Goal: Task Accomplishment & Management: Complete application form

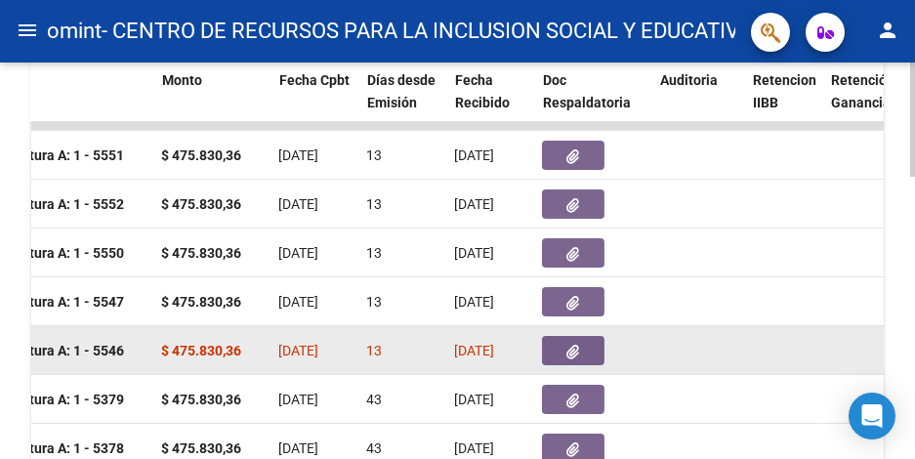
scroll to position [0, 769]
click at [555, 350] on button "button" at bounding box center [574, 350] width 63 height 29
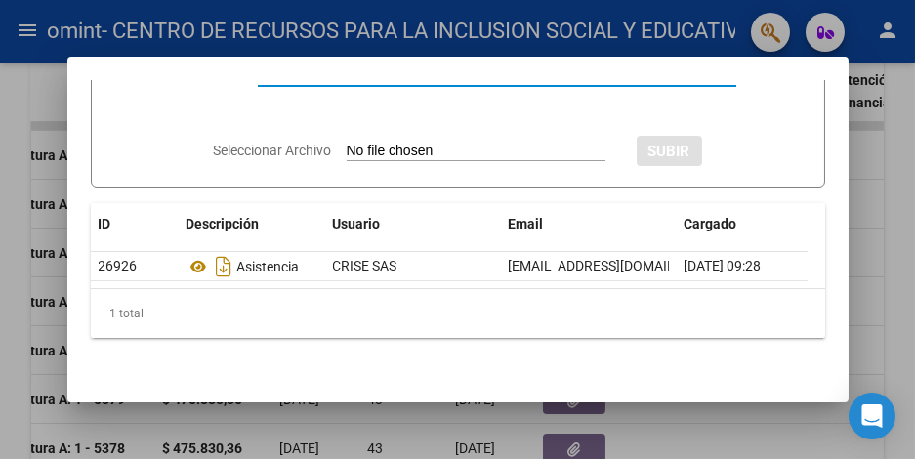
scroll to position [112, 0]
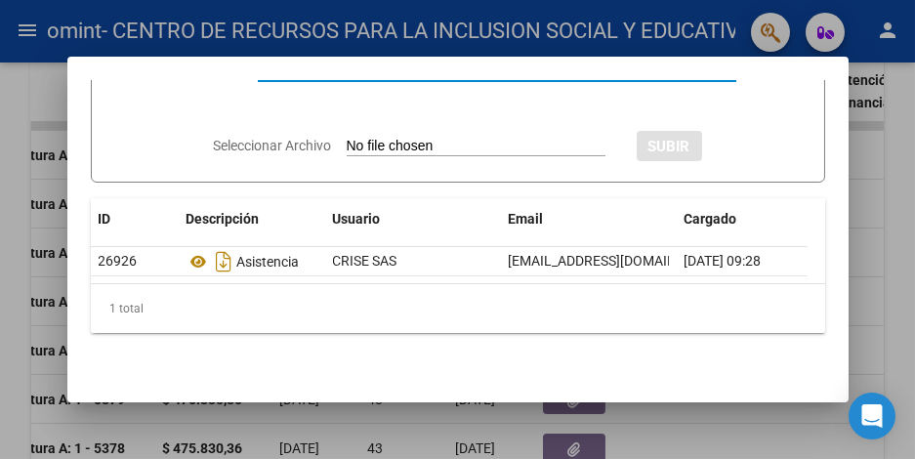
click at [647, 400] on mat-dialog-container "Documentación Respaldatoria Descripción Descripción Seleccionar Archivo SUBIR I…" at bounding box center [457, 230] width 781 height 346
click at [54, 204] on div at bounding box center [457, 229] width 915 height 459
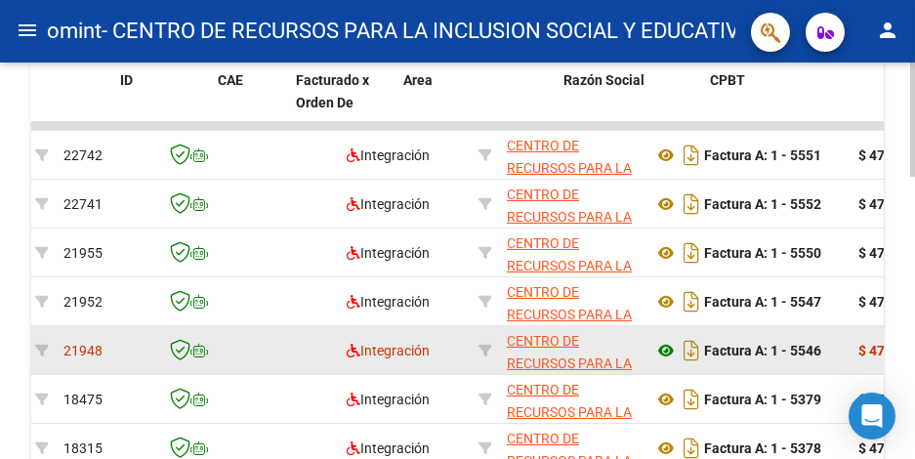
scroll to position [0, 0]
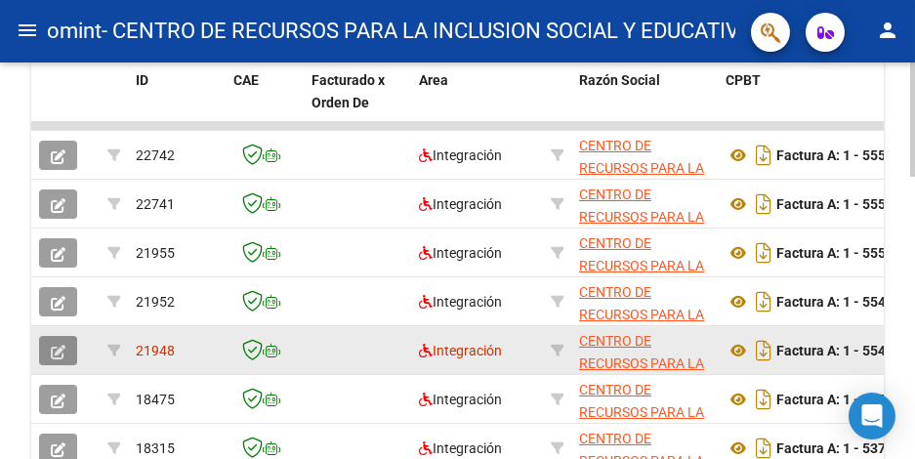
click at [56, 345] on icon "button" at bounding box center [58, 352] width 15 height 15
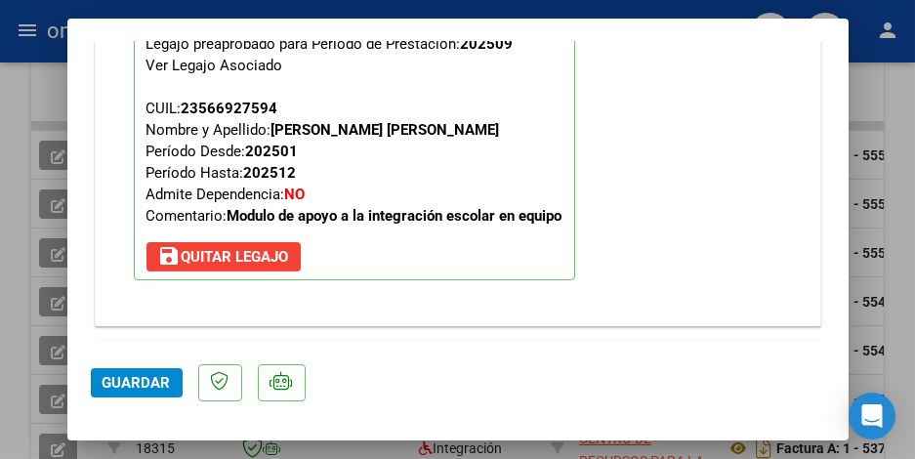
scroll to position [1953, 0]
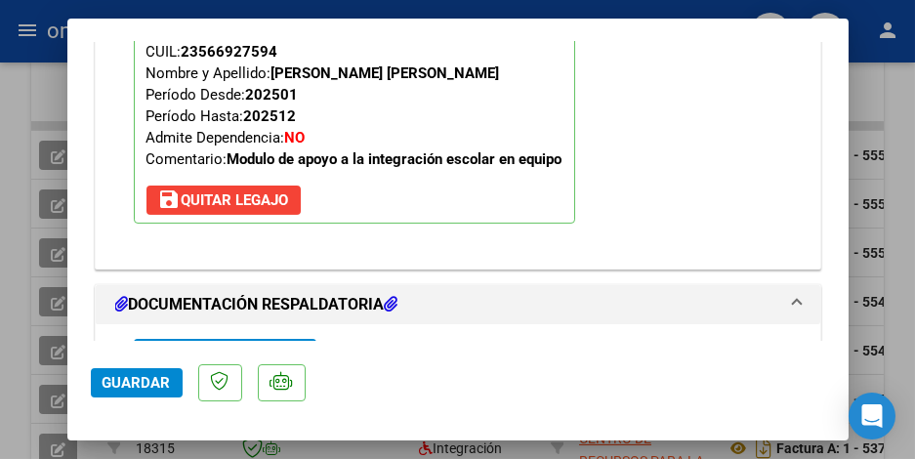
click at [150, 383] on span "Guardar" at bounding box center [137, 383] width 68 height 18
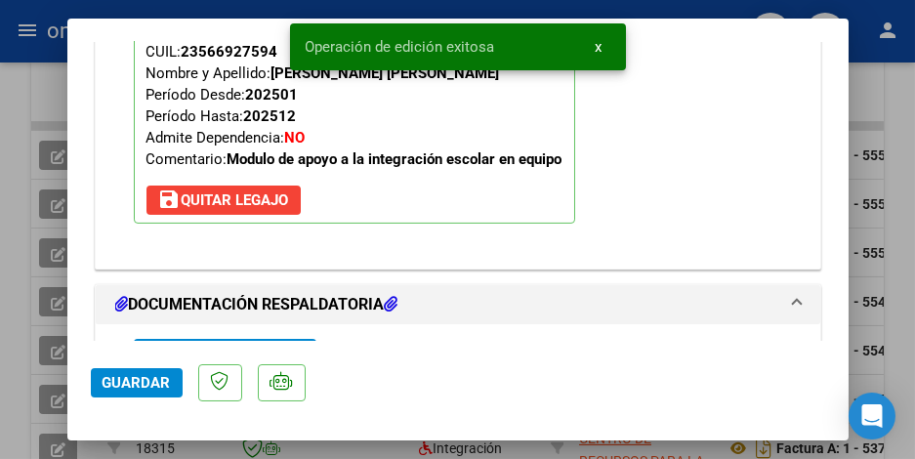
click at [41, 90] on div at bounding box center [457, 229] width 915 height 459
type input "$ 0,00"
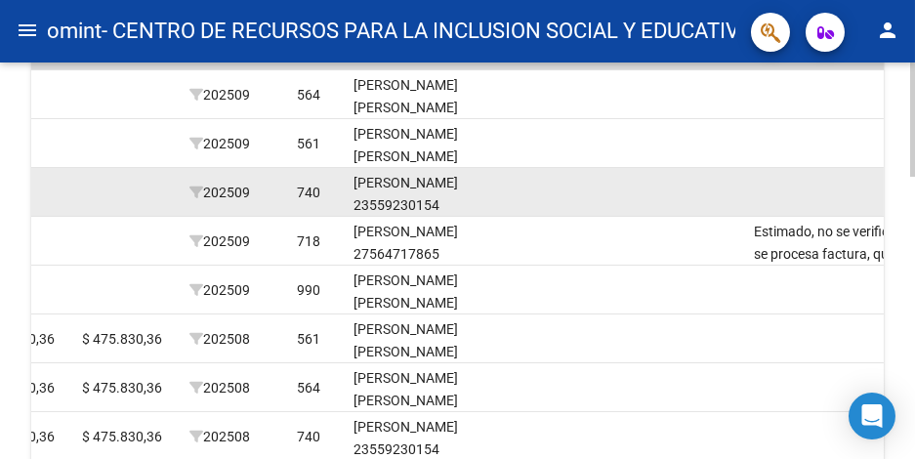
scroll to position [542, 0]
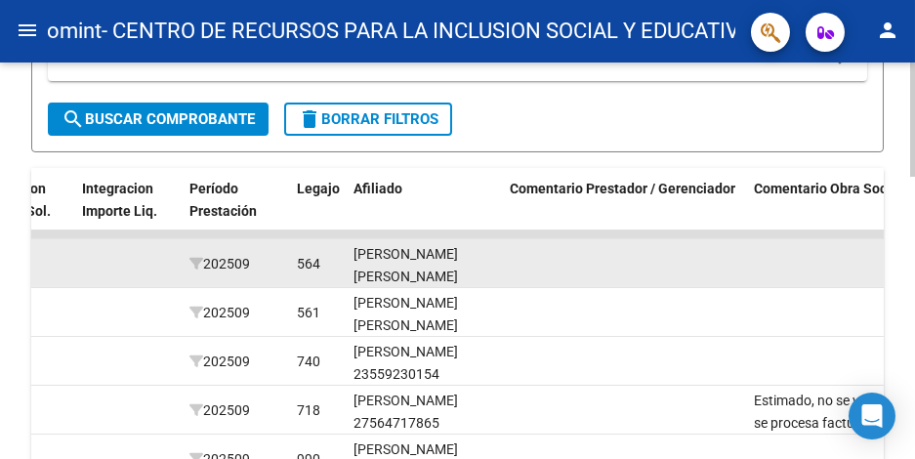
click at [449, 266] on div "[PERSON_NAME] [PERSON_NAME] 20491844869" at bounding box center [424, 276] width 141 height 66
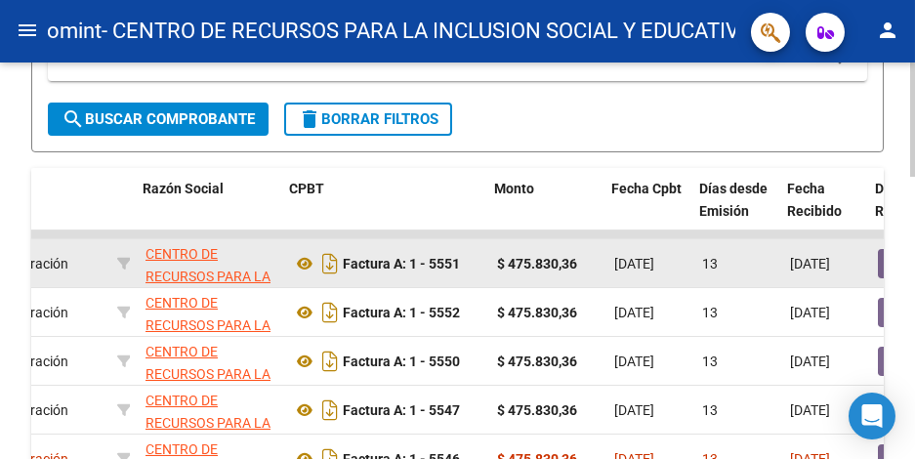
scroll to position [0, 0]
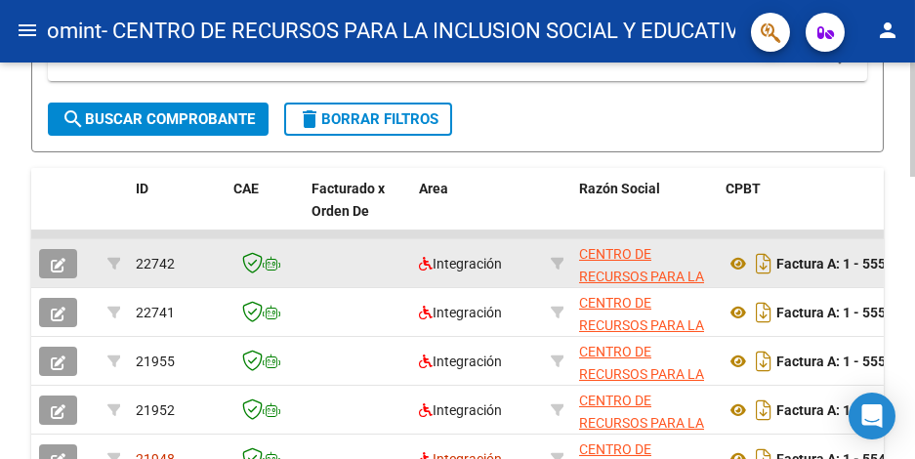
click at [52, 258] on icon "button" at bounding box center [58, 265] width 15 height 15
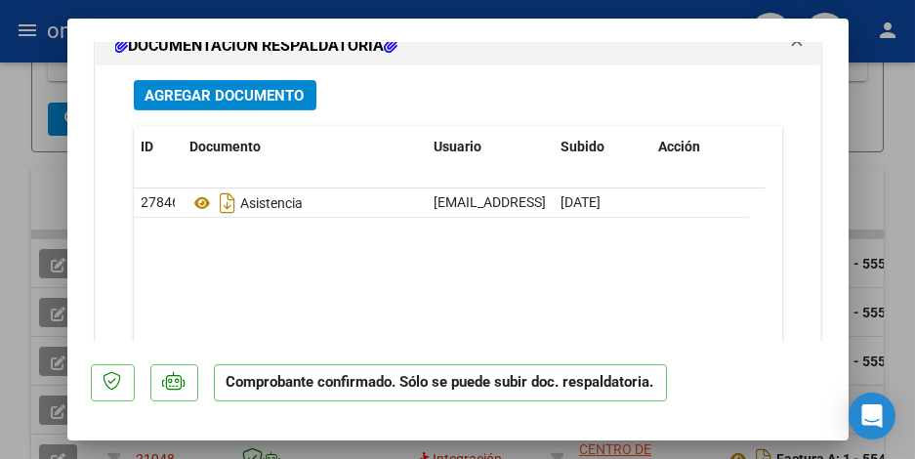
scroll to position [1953, 0]
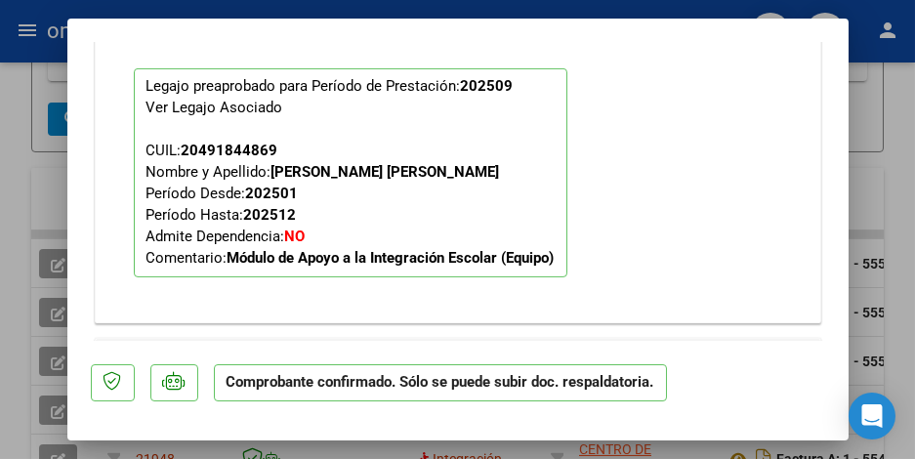
click at [36, 200] on div at bounding box center [457, 229] width 915 height 459
type input "$ 0,00"
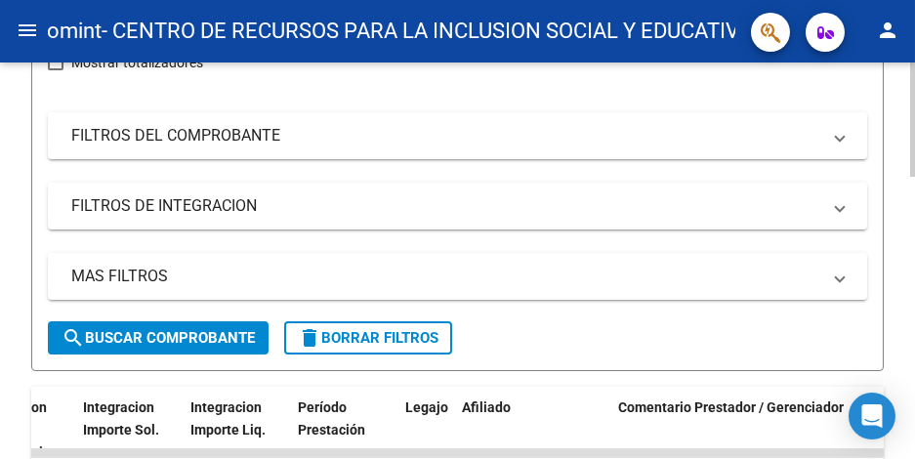
scroll to position [0, 0]
